Goal: Transaction & Acquisition: Purchase product/service

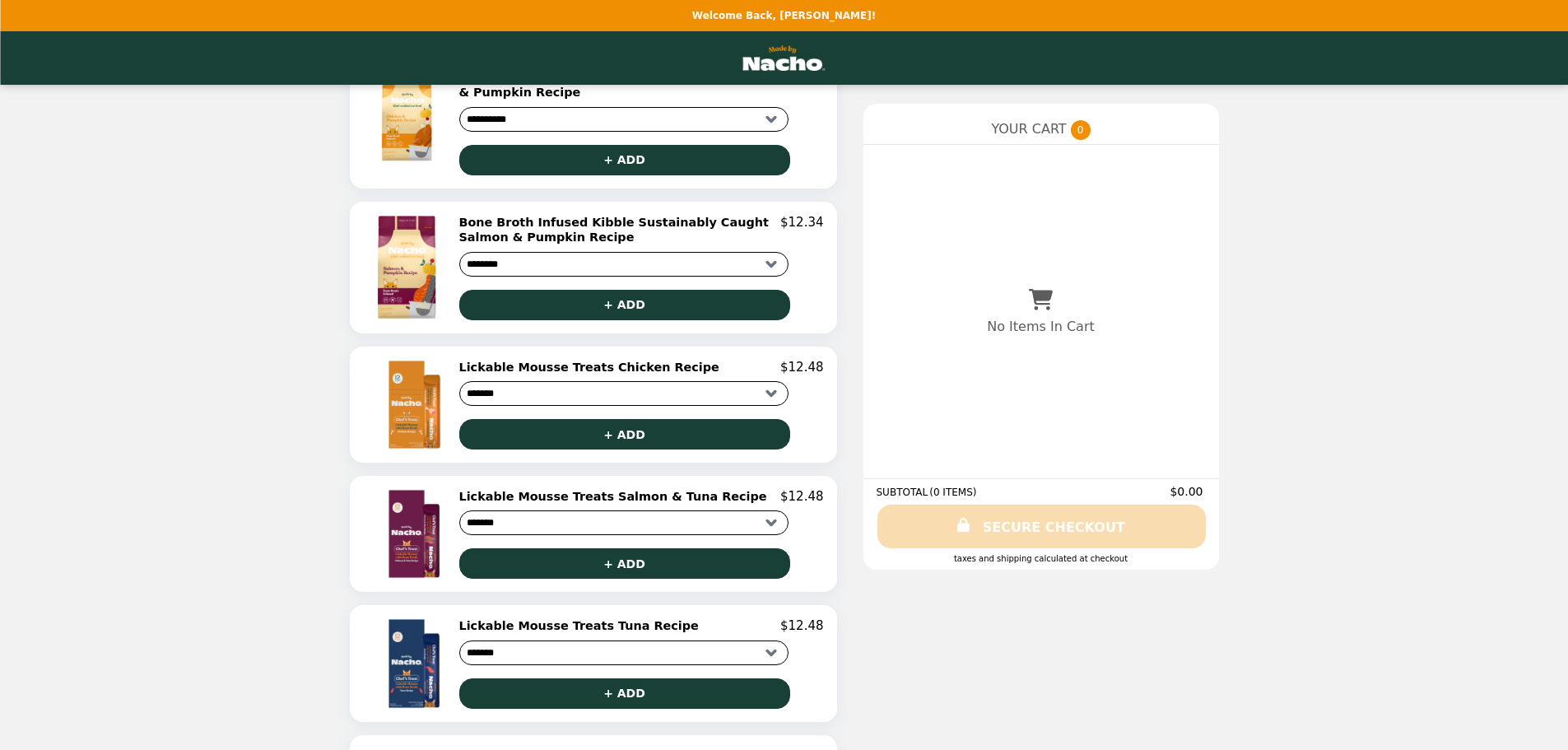
scroll to position [880, 0]
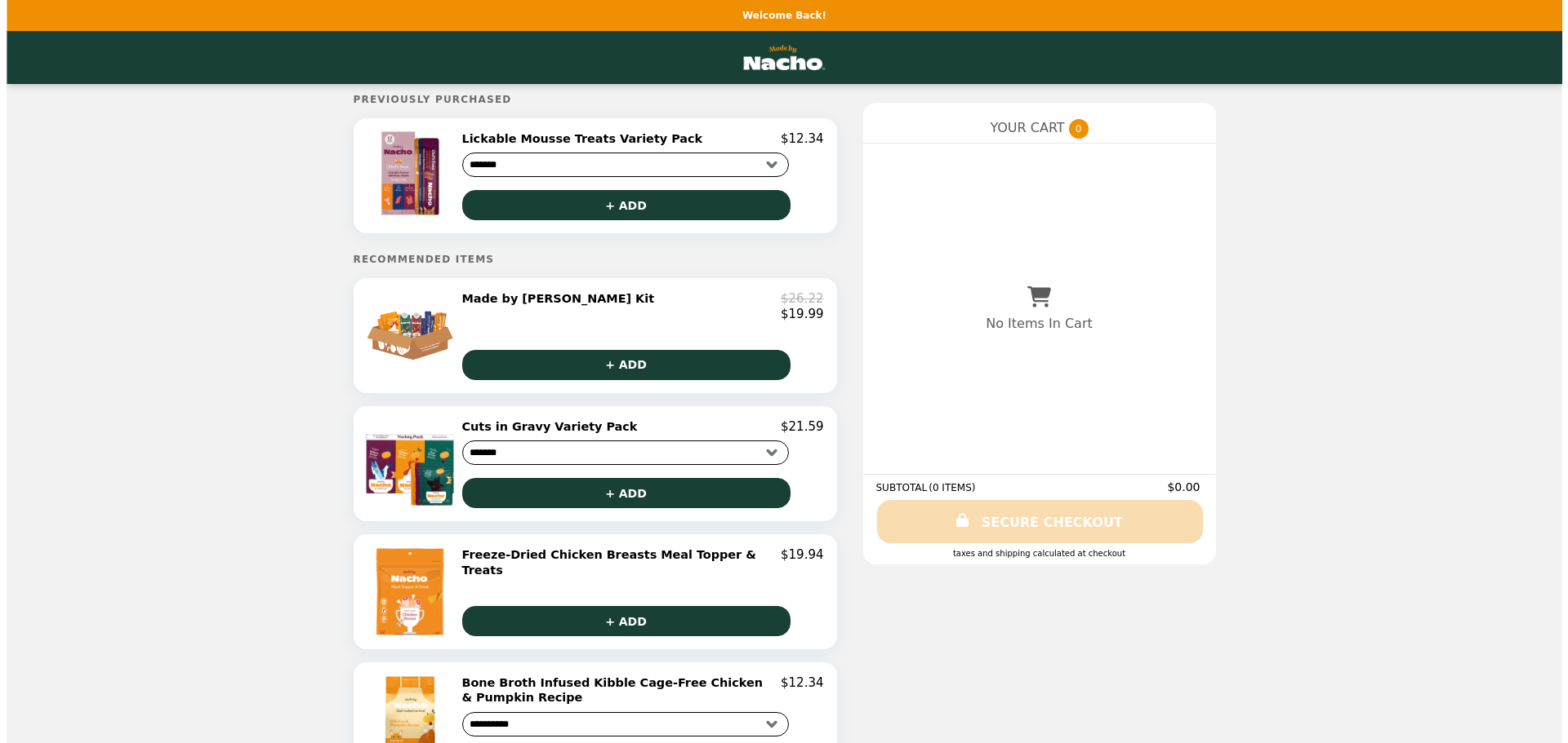
scroll to position [5, 0]
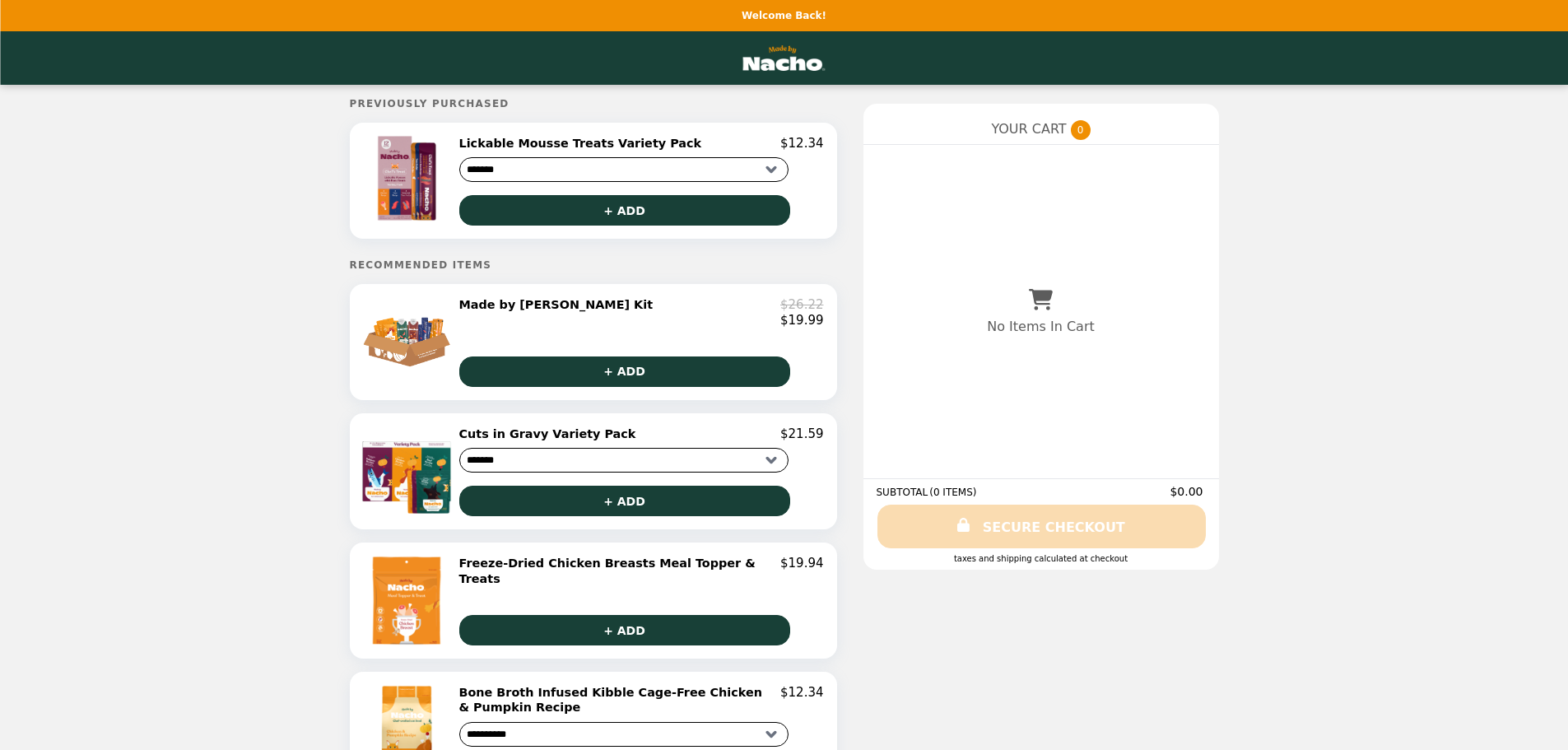
click at [529, 309] on h2 "Made by [PERSON_NAME] Kit" at bounding box center [559, 305] width 201 height 15
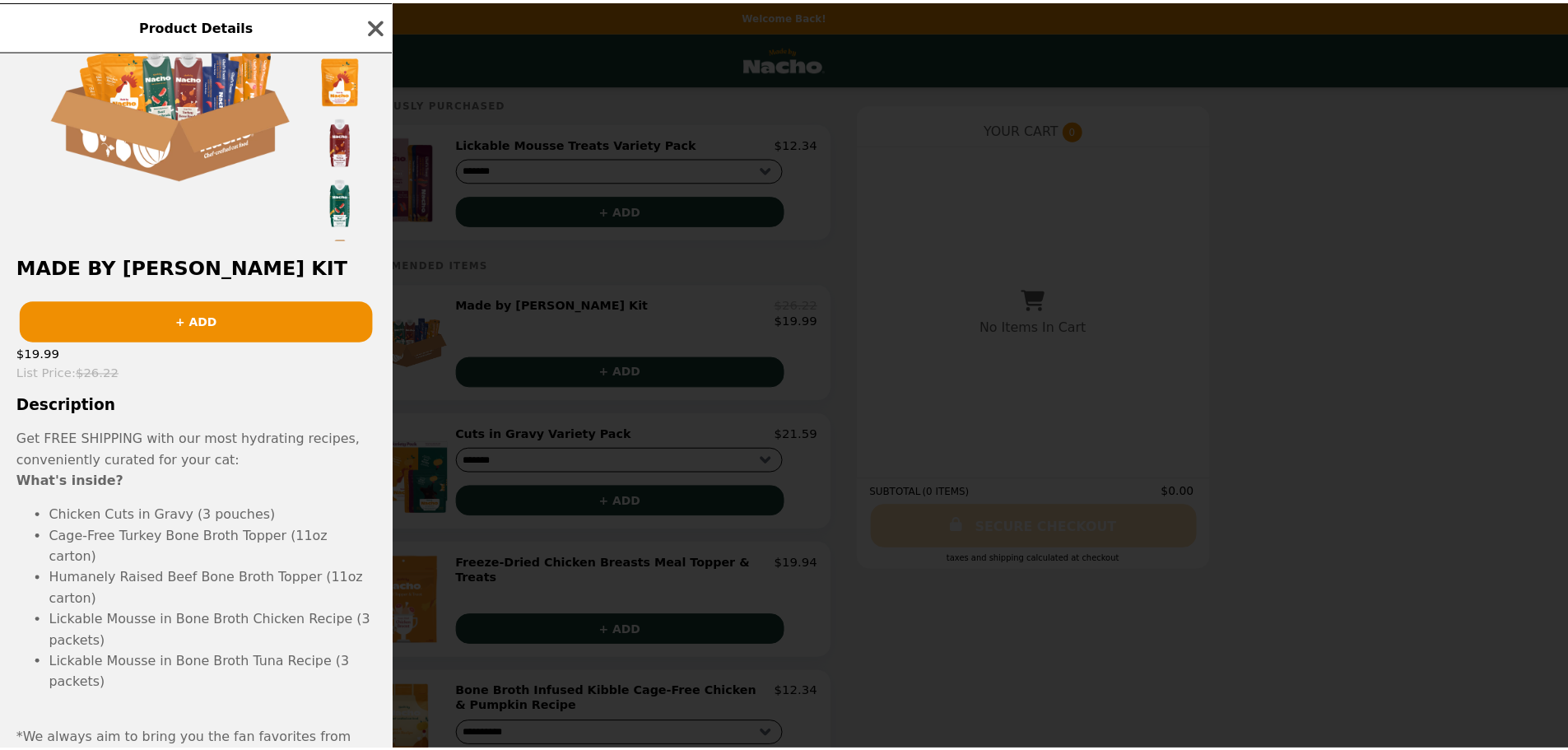
scroll to position [0, 0]
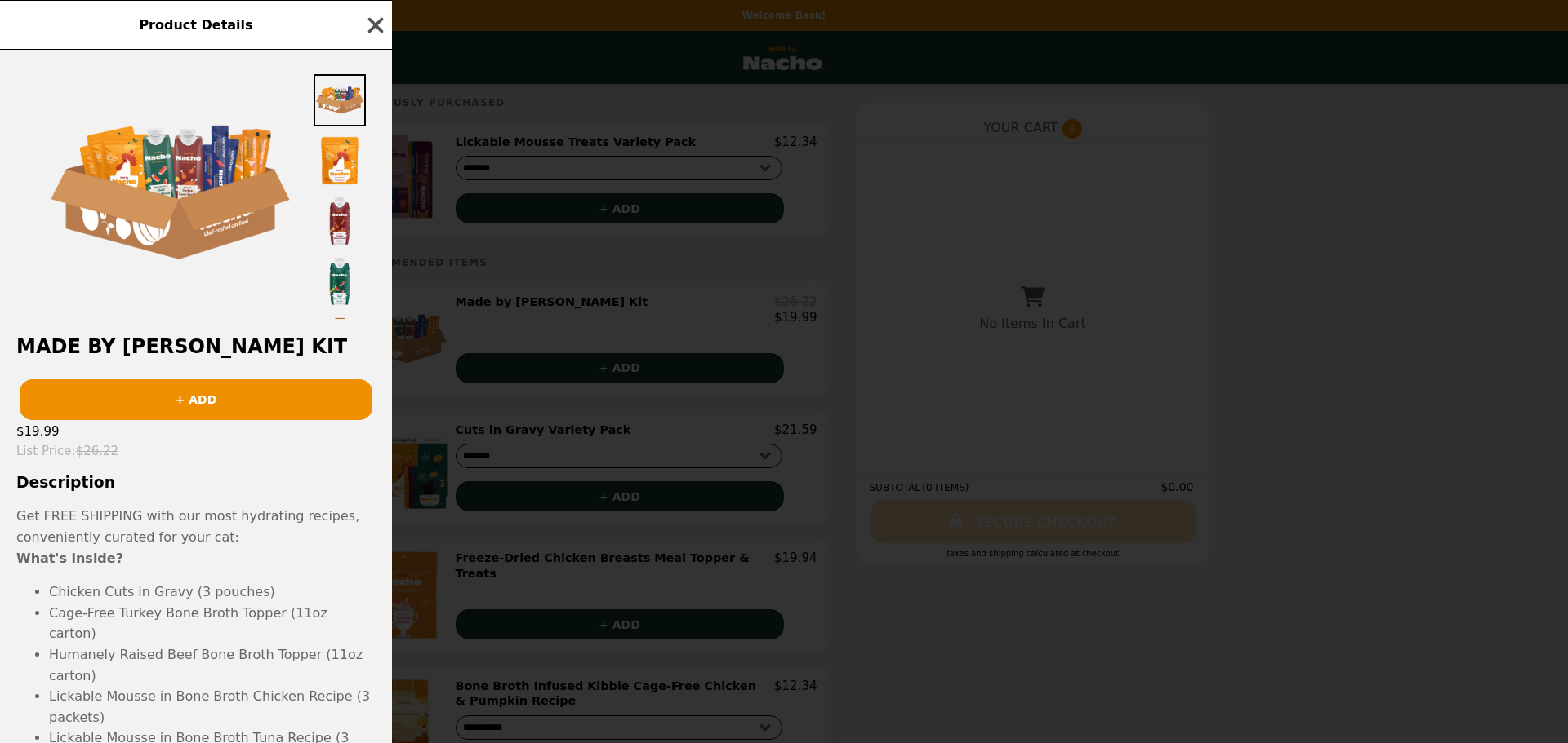
click at [382, 22] on icon "button" at bounding box center [375, 24] width 24 height 24
